Goal: Find specific page/section: Find specific page/section

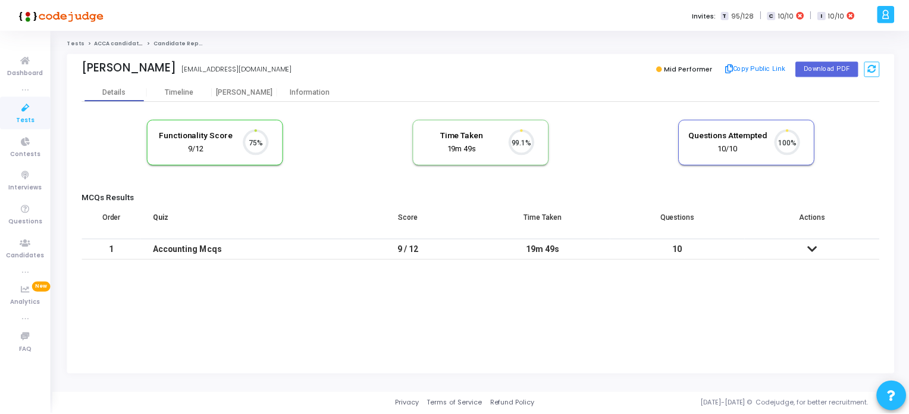
scroll to position [24, 30]
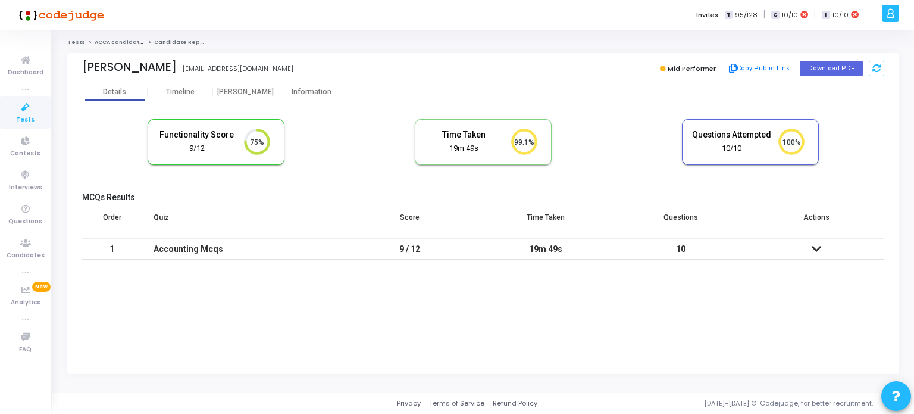
click at [25, 109] on icon at bounding box center [25, 107] width 25 height 15
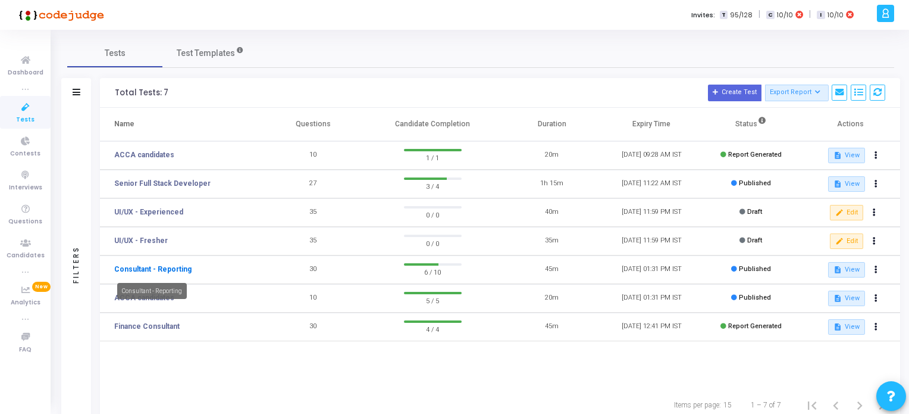
click at [171, 271] on link "Consultant - Reporting" at bounding box center [152, 269] width 77 height 11
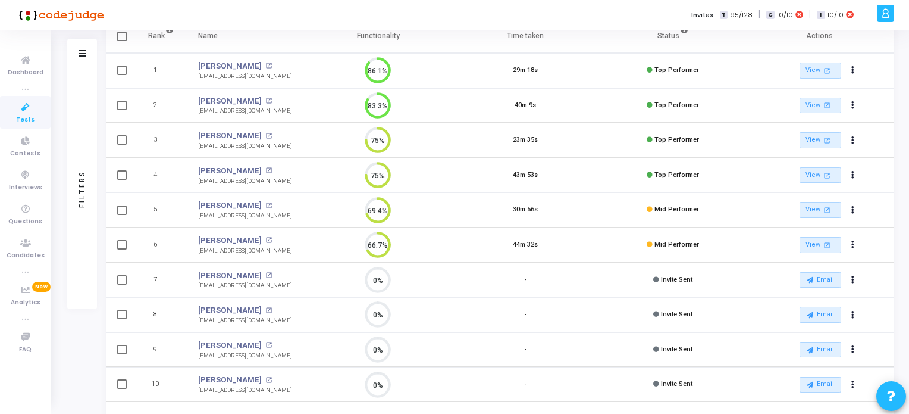
scroll to position [171, 0]
